Goal: Task Accomplishment & Management: Manage account settings

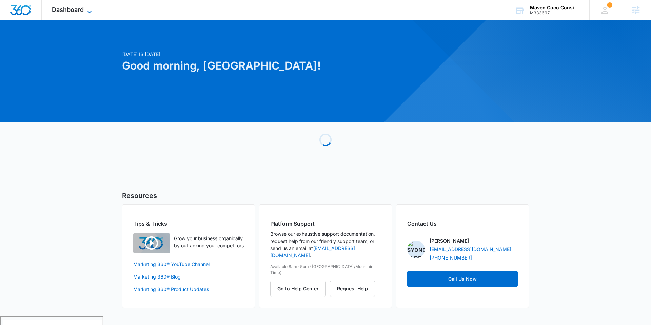
click at [81, 11] on span "Dashboard" at bounding box center [68, 9] width 32 height 7
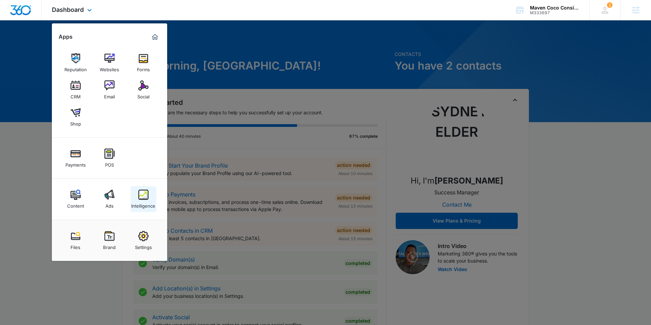
click at [141, 199] on img at bounding box center [143, 195] width 10 height 10
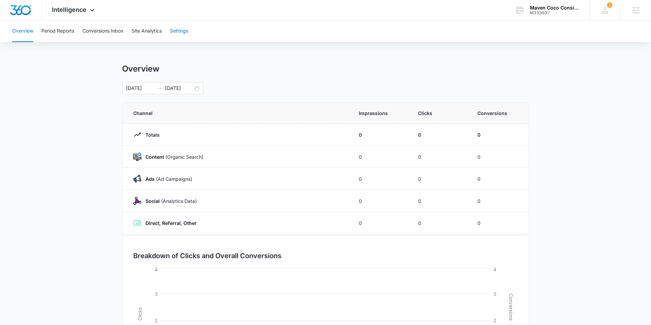
click at [180, 29] on button "Settings" at bounding box center [179, 31] width 18 height 22
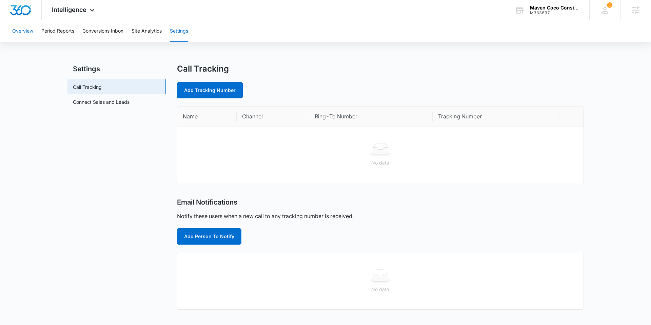
click at [21, 26] on button "Overview" at bounding box center [22, 31] width 21 height 22
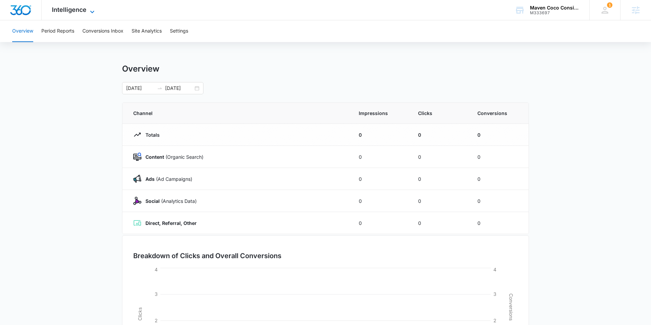
click at [82, 12] on span "Intelligence" at bounding box center [69, 9] width 35 height 7
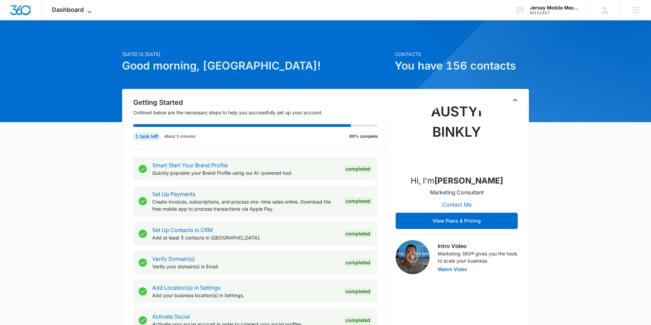
click at [77, 9] on span "Dashboard" at bounding box center [68, 9] width 32 height 7
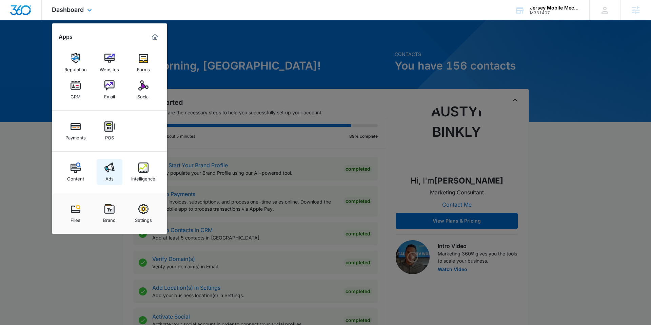
click at [114, 171] on link "Ads" at bounding box center [110, 172] width 26 height 26
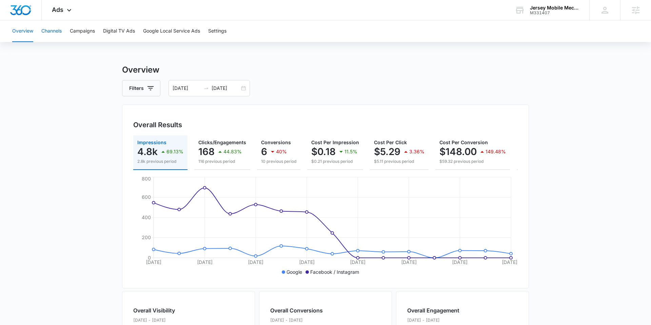
click at [57, 32] on button "Channels" at bounding box center [51, 31] width 20 height 22
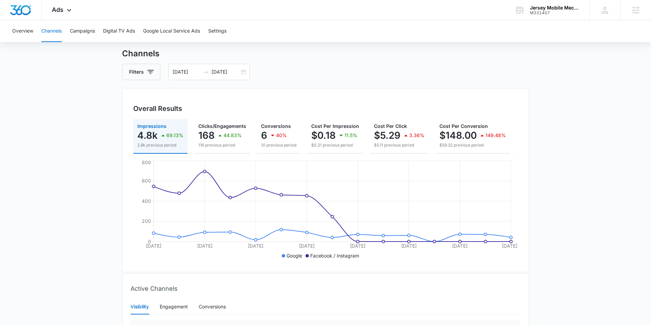
scroll to position [15, 0]
click at [234, 74] on input "09/24/2025" at bounding box center [226, 72] width 28 height 7
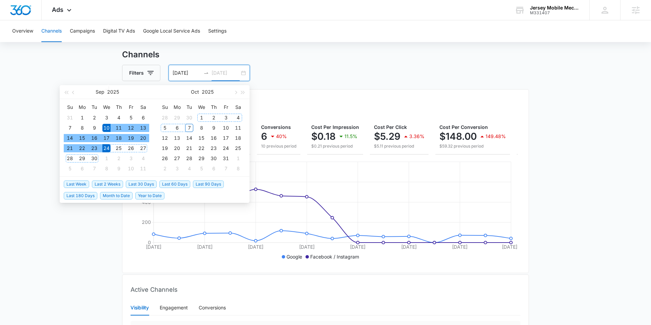
type input "09/24/2025"
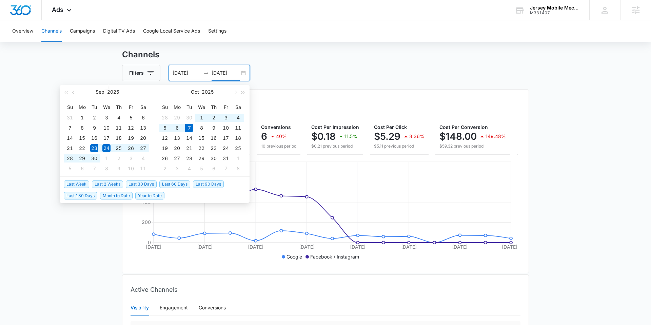
click at [111, 186] on span "Last 2 Weeks" at bounding box center [107, 183] width 31 height 7
type input "09/23/2025"
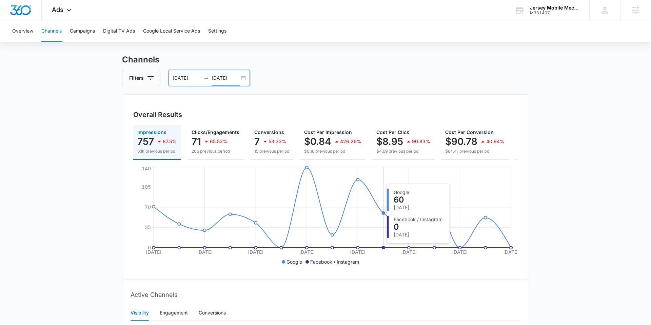
scroll to position [0, 0]
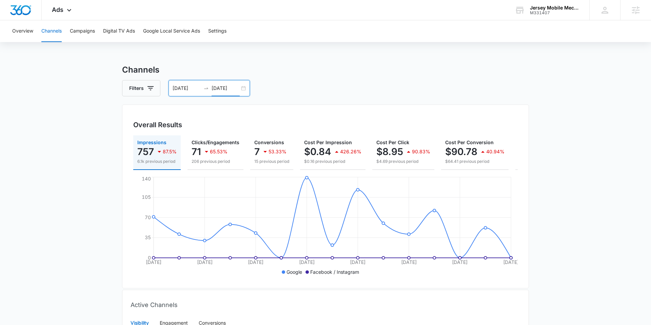
click at [236, 89] on input "10/07/2025" at bounding box center [226, 87] width 28 height 7
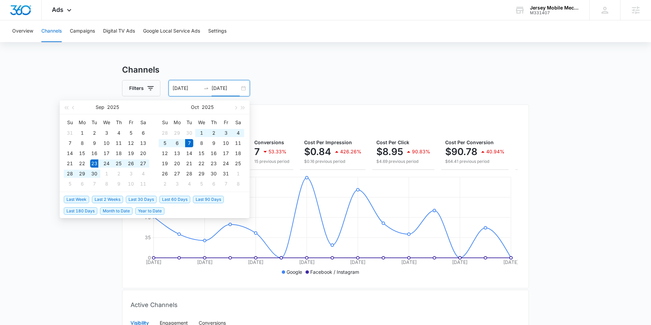
type input "10/07/2025"
click at [146, 200] on span "Last 30 Days" at bounding box center [141, 199] width 31 height 7
type input "09/07/2025"
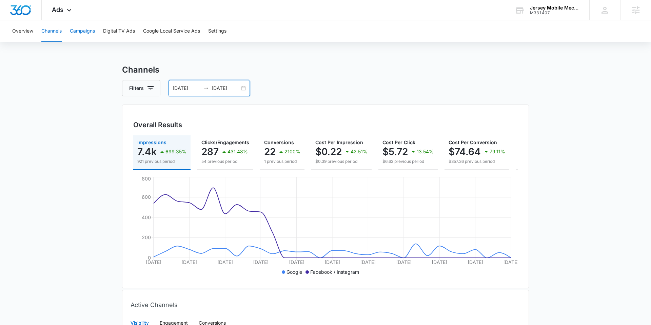
click at [94, 25] on button "Campaigns" at bounding box center [82, 31] width 25 height 22
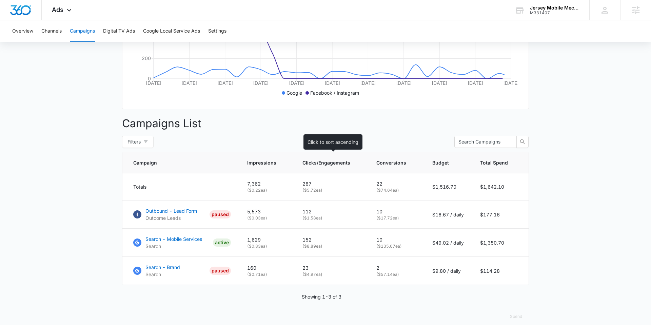
scroll to position [187, 0]
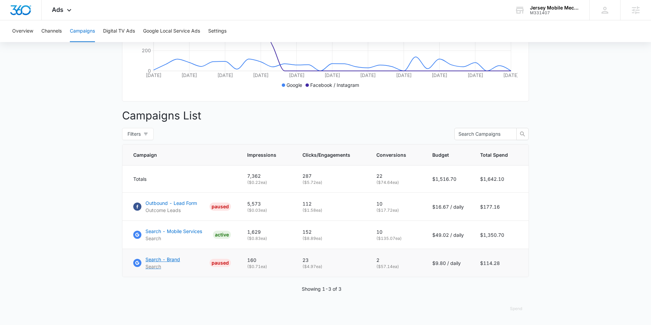
click at [172, 259] on p "Search - Brand" at bounding box center [162, 259] width 35 height 7
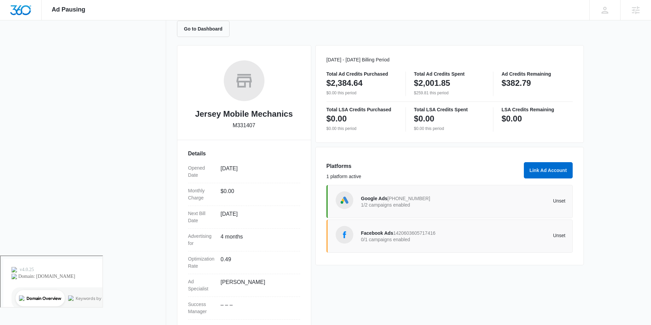
scroll to position [83, 0]
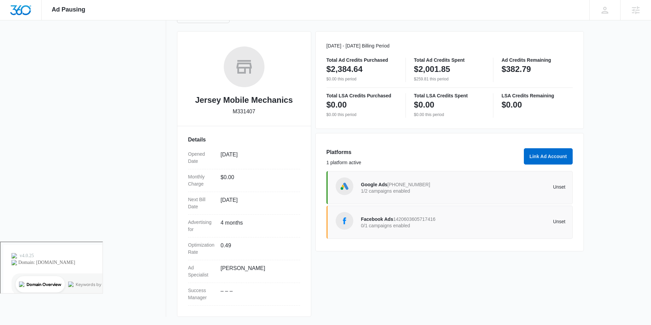
click at [409, 189] on p "1/2 campaigns enabled" at bounding box center [412, 191] width 102 height 5
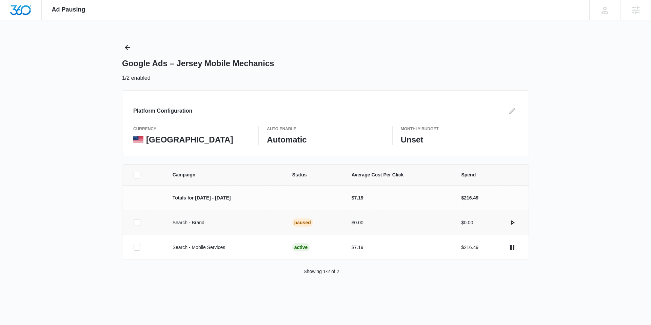
click at [305, 224] on div "Paused" at bounding box center [302, 222] width 21 height 8
click at [515, 223] on icon "actions.activate" at bounding box center [512, 222] width 8 height 8
click at [131, 45] on icon "Back" at bounding box center [127, 47] width 8 height 8
